Goal: Contribute content: Contribute content

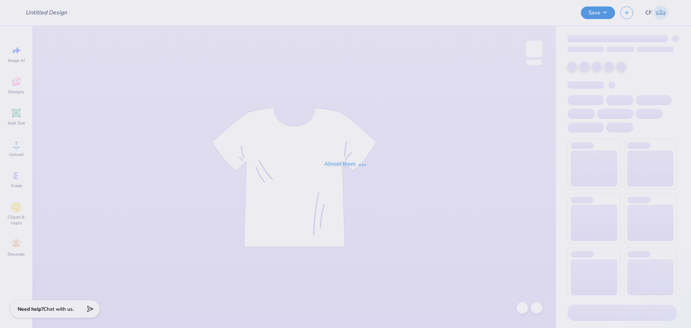
type input "Longhorn Star Tee"
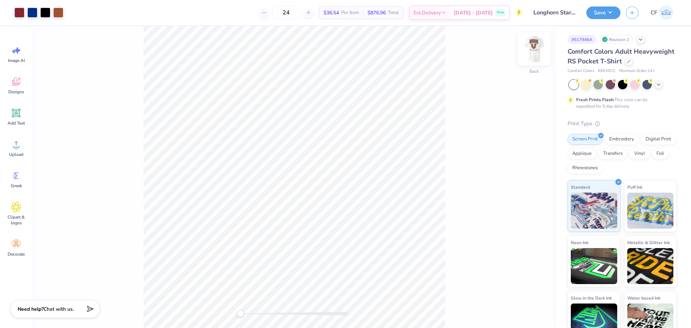
click at [529, 53] on img at bounding box center [534, 49] width 29 height 29
click at [16, 148] on circle at bounding box center [16, 147] width 5 height 5
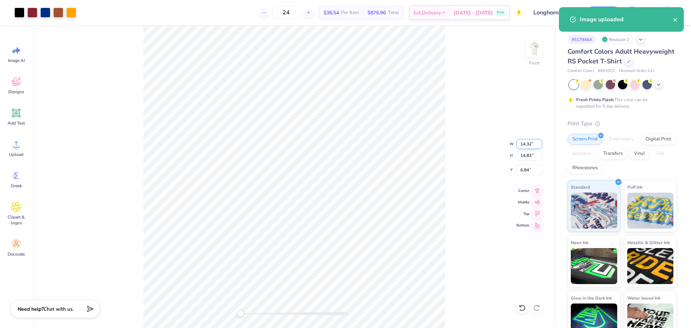
click at [526, 147] on input "14.32" at bounding box center [530, 144] width 26 height 10
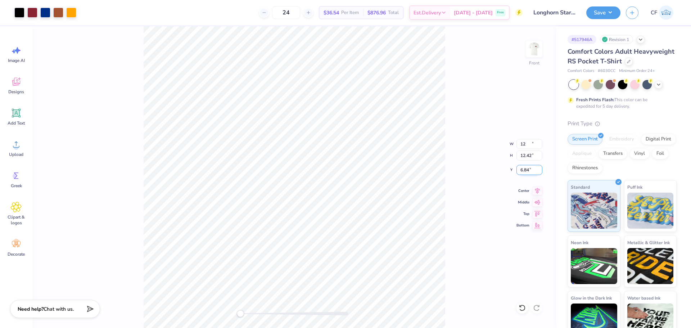
type input "12.00"
type input "12.42"
type input "8.04"
click at [528, 174] on input "8.04" at bounding box center [530, 170] width 26 height 10
click at [525, 309] on icon at bounding box center [522, 308] width 6 height 6
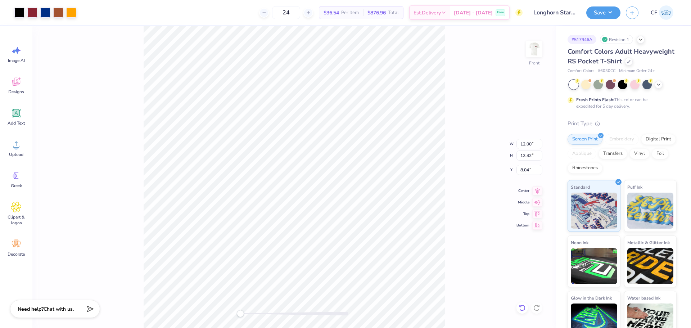
click at [524, 307] on icon at bounding box center [522, 307] width 7 height 7
type input "14.32"
type input "14.83"
type input "6.84"
click at [522, 307] on icon at bounding box center [522, 307] width 7 height 7
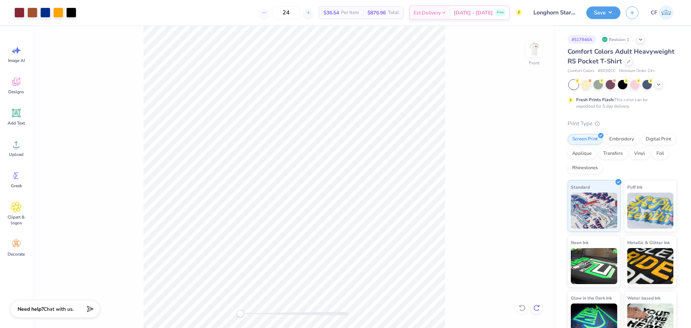
click at [541, 309] on div at bounding box center [537, 308] width 12 height 12
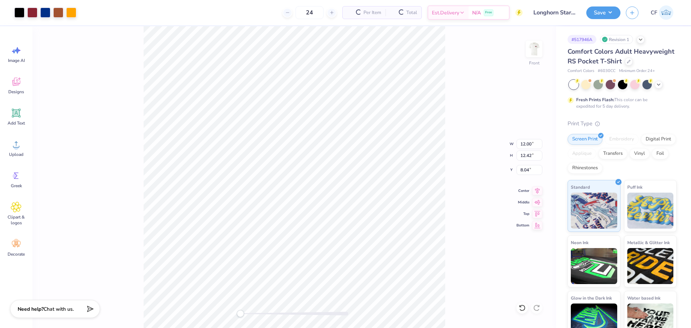
type input "12.00"
type input "12.42"
type input "8.04"
click at [537, 309] on div "Front W 12.00 12.00 " H 12.42 12.42 " Y 8.04 8.04 " Center Middle Top Bottom" at bounding box center [294, 177] width 524 height 302
click at [530, 168] on input "8.04" at bounding box center [530, 170] width 26 height 10
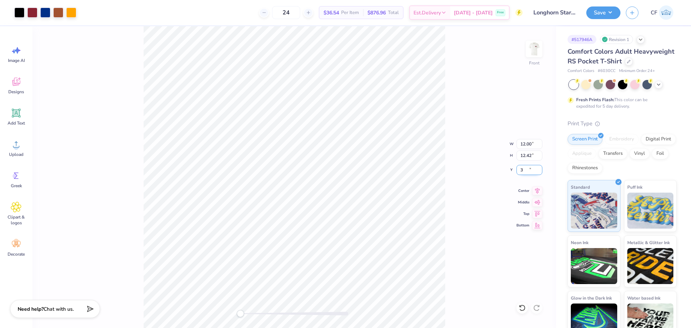
type input "3"
click at [244, 314] on div "Accessibility label" at bounding box center [240, 313] width 7 height 7
click at [317, 315] on li "Send to Back" at bounding box center [322, 319] width 57 height 14
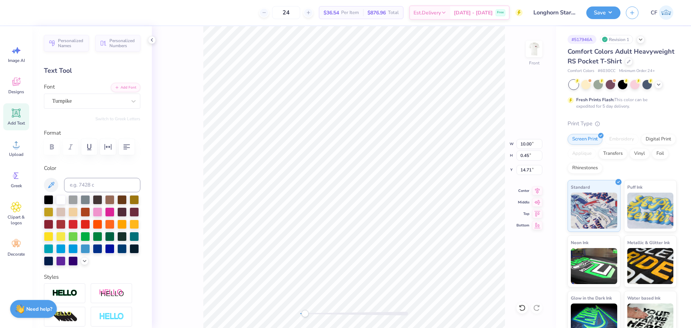
type input "1.33"
click at [293, 313] on div "Front W 10.00 10.00 " H 1.33 1.33 " Y 14.71 14.71 " Center Middle Top Bottom" at bounding box center [354, 177] width 404 height 302
click at [294, 312] on div "Front" at bounding box center [354, 177] width 404 height 302
click at [592, 13] on button "Save" at bounding box center [604, 11] width 34 height 13
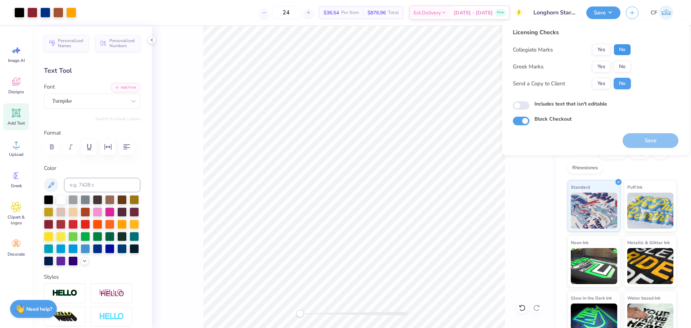
click at [620, 50] on button "No" at bounding box center [622, 50] width 17 height 12
click at [602, 51] on button "Yes" at bounding box center [601, 50] width 19 height 12
click at [597, 66] on button "Yes" at bounding box center [601, 67] width 19 height 12
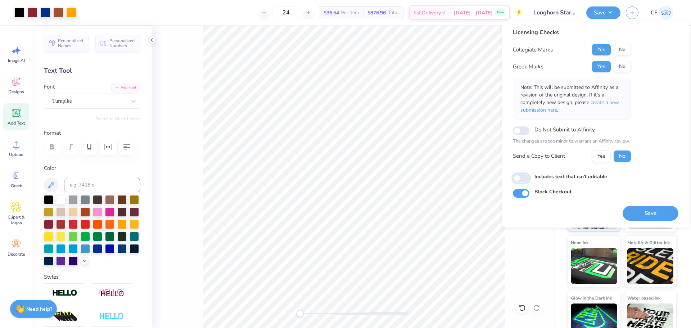
click at [518, 179] on input "Includes text that isn't editable" at bounding box center [521, 178] width 17 height 9
checkbox input "true"
click at [604, 160] on button "Yes" at bounding box center [601, 157] width 19 height 12
click at [654, 213] on button "Save" at bounding box center [651, 213] width 56 height 15
